Goal: Task Accomplishment & Management: Use online tool/utility

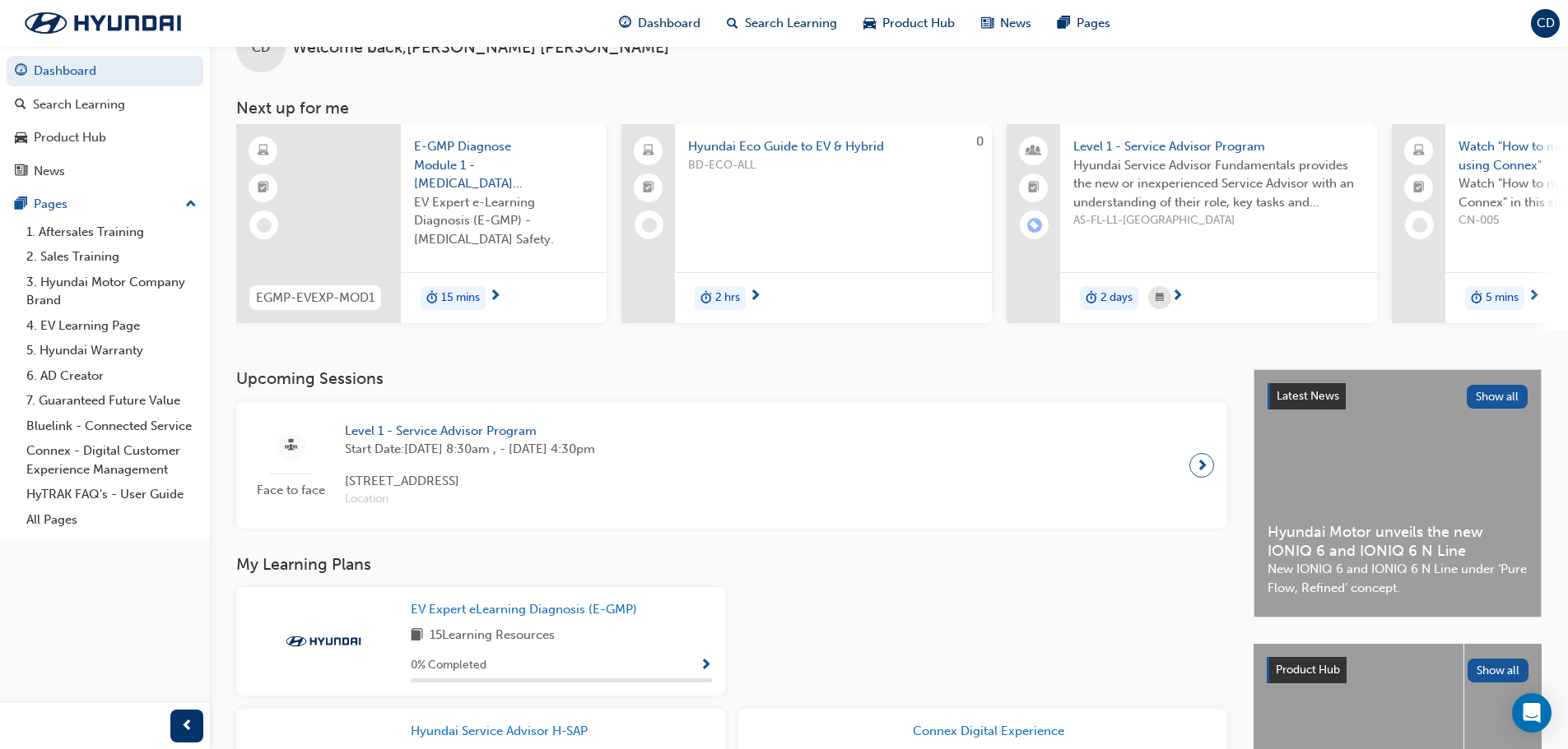
scroll to position [82, 0]
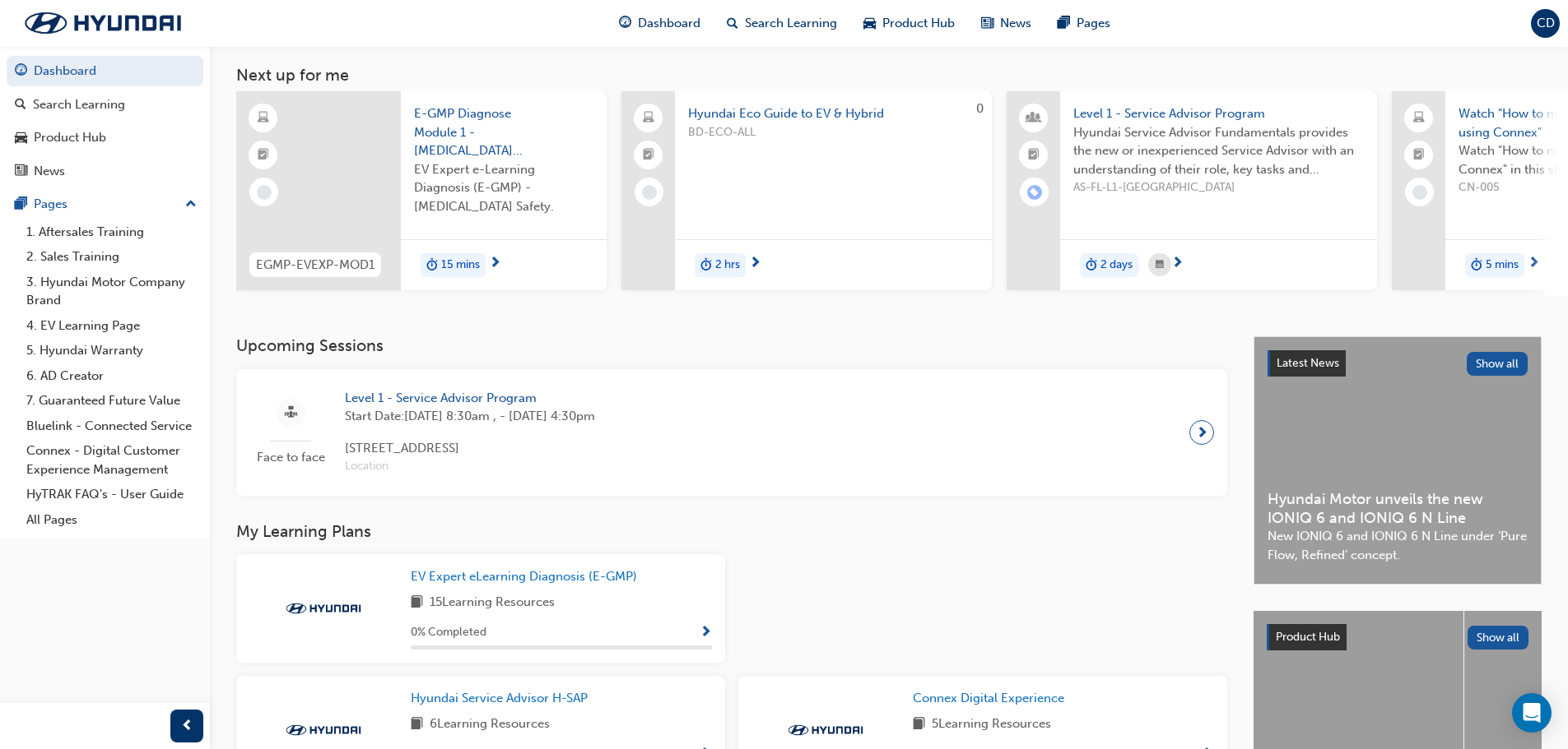
click at [484, 420] on span "Start Date: [DATE] 8:30am , - [DATE] 4:30pm" at bounding box center [470, 416] width 250 height 19
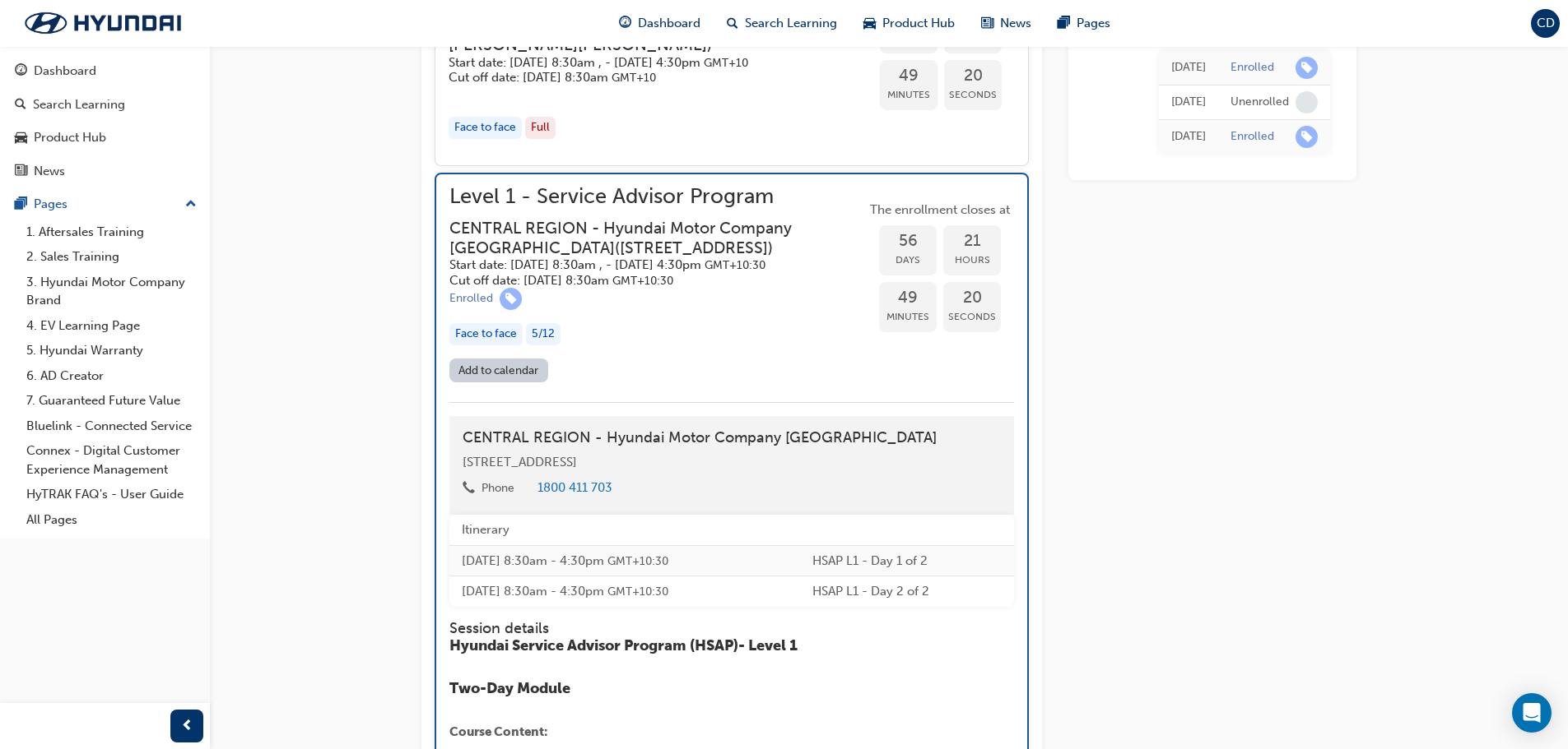
scroll to position [2072, 0]
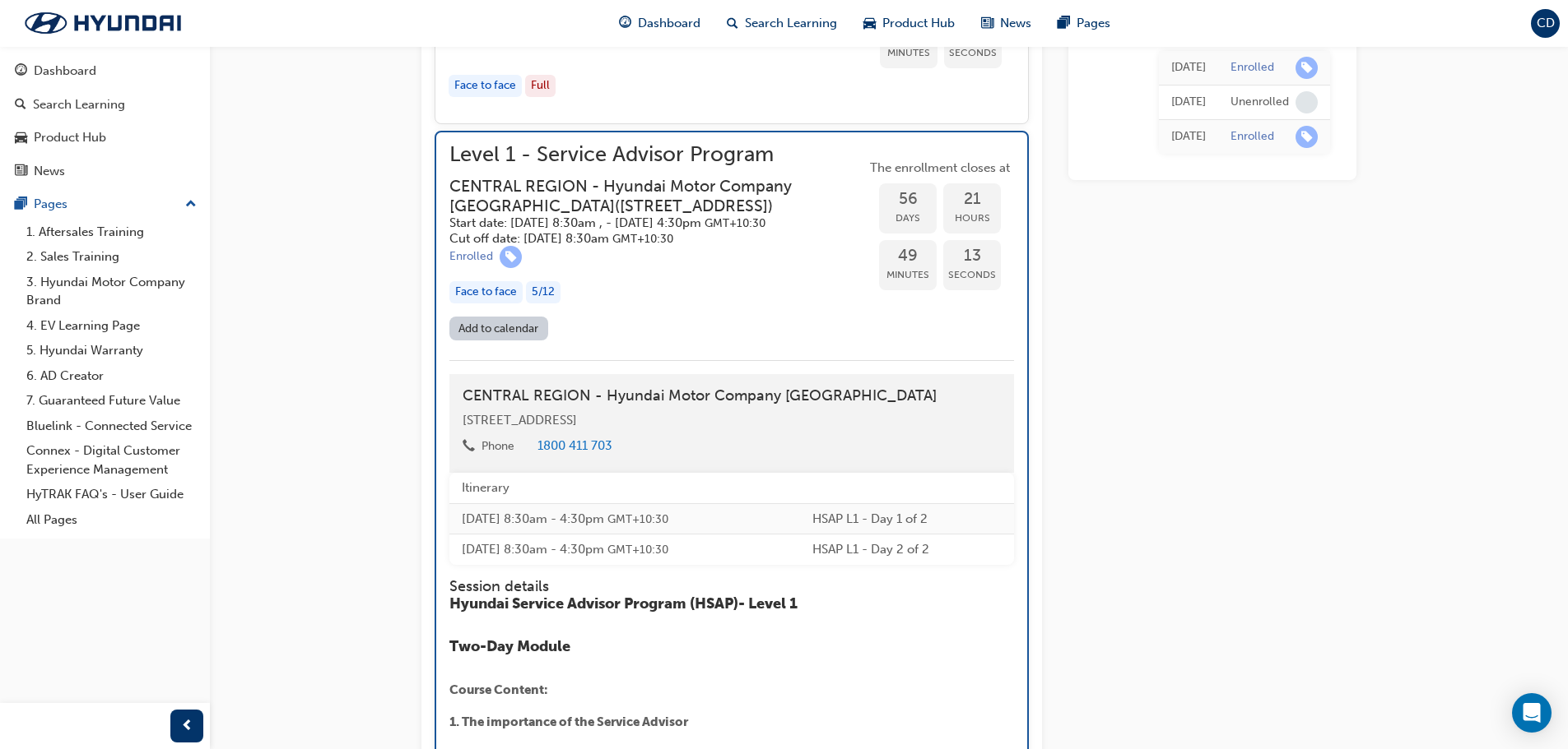
click at [510, 340] on link "Add to calendar" at bounding box center [499, 329] width 99 height 24
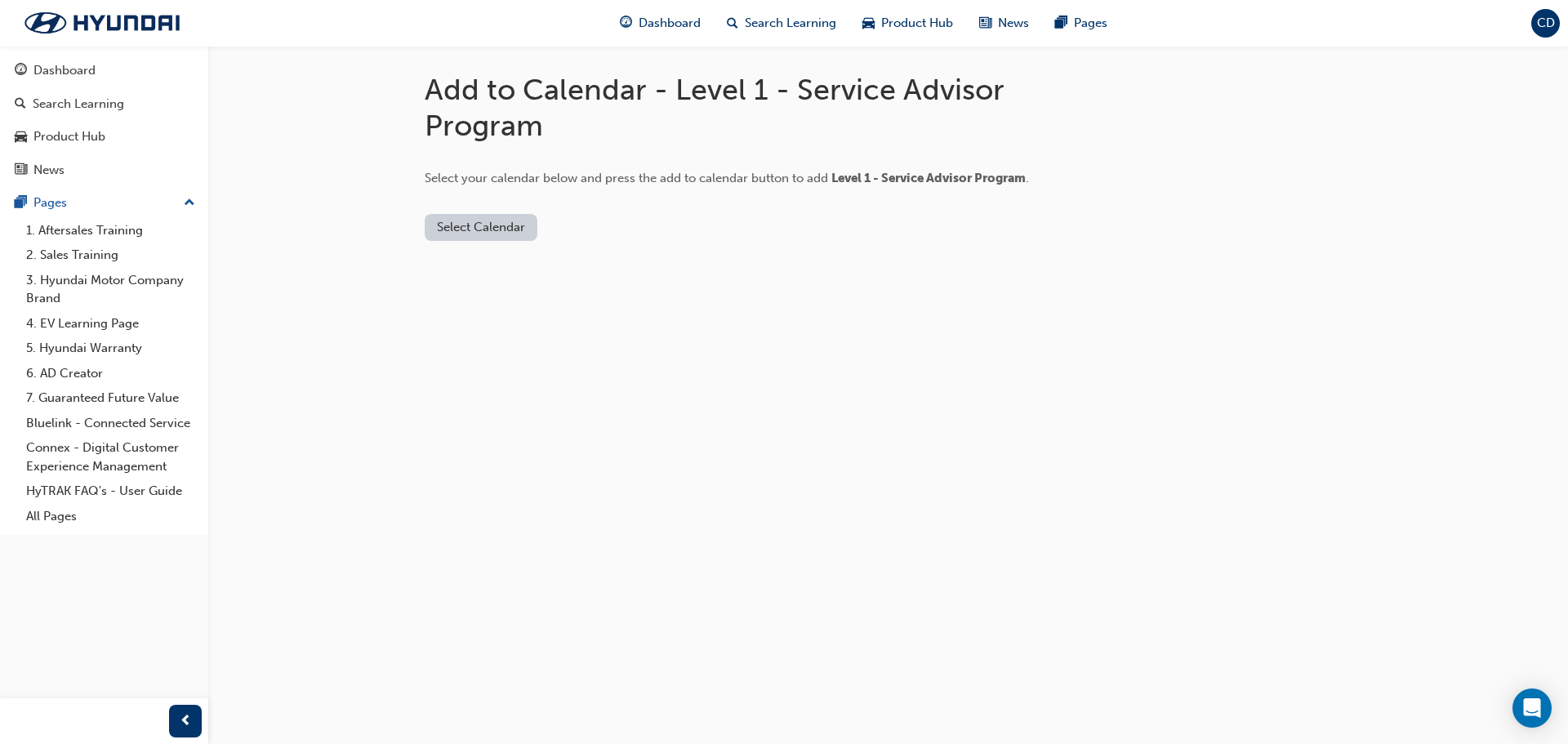
click at [464, 222] on button "Select Calendar" at bounding box center [480, 227] width 112 height 27
click at [454, 262] on div "[DOMAIN_NAME]" at bounding box center [482, 268] width 98 height 19
click at [630, 226] on button "Add to Calendar" at bounding box center [618, 227] width 116 height 27
click at [592, 225] on button "Add to Calendar" at bounding box center [618, 227] width 116 height 27
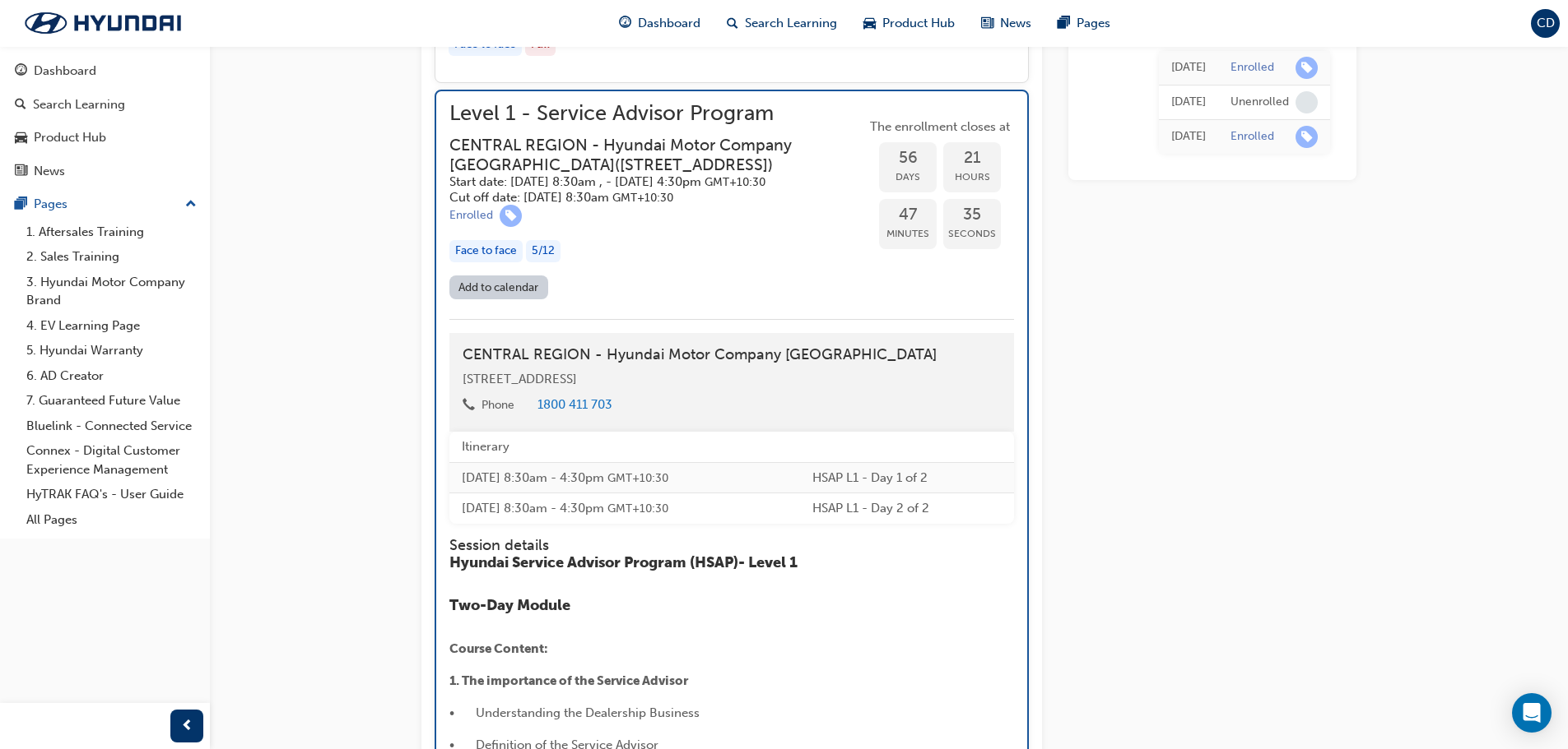
scroll to position [2154, 0]
